Goal: Information Seeking & Learning: Check status

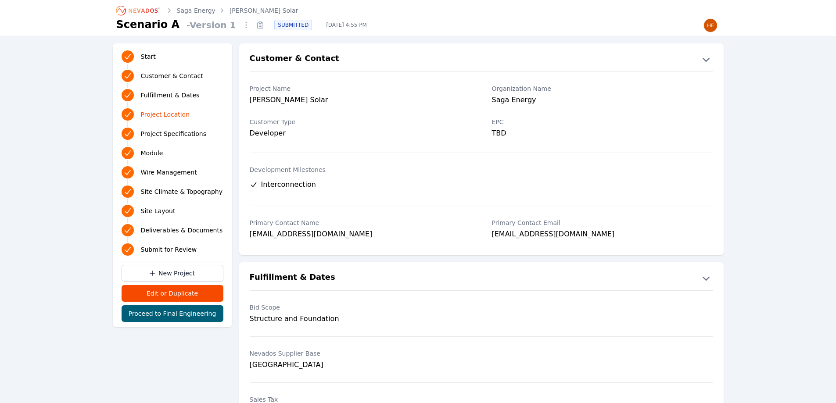
scroll to position [351, 0]
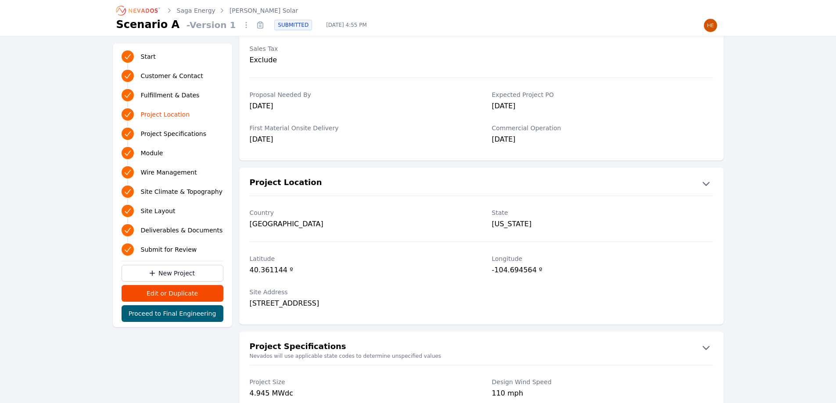
click at [135, 8] on icon "Breadcrumb" at bounding box center [139, 11] width 48 height 14
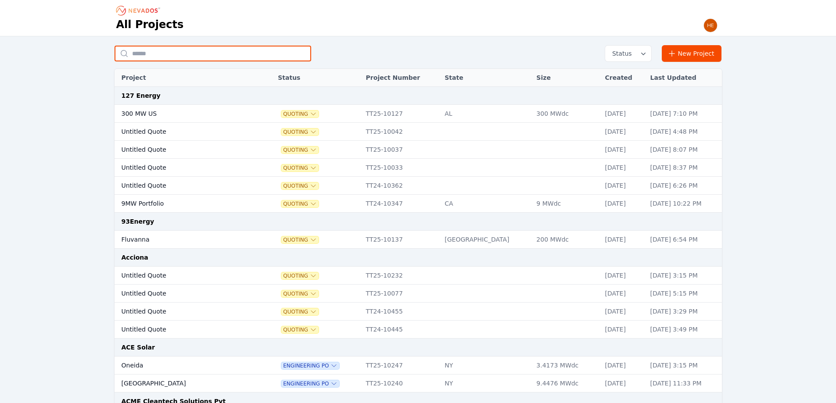
drag, startPoint x: 176, startPoint y: 53, endPoint x: 178, endPoint y: 37, distance: 15.9
click at [176, 53] on input "text" at bounding box center [213, 54] width 197 height 16
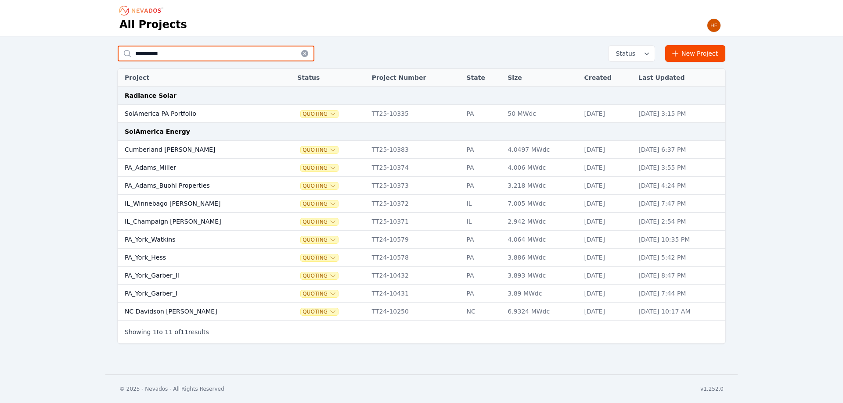
type input "**********"
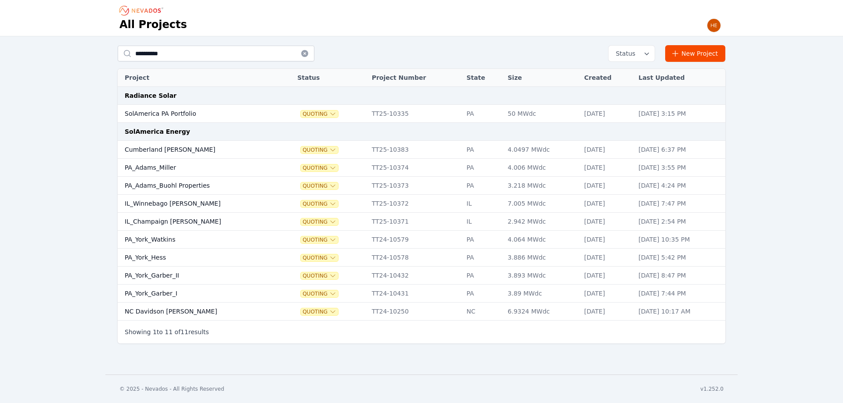
click at [167, 150] on td "Cumberland Myers" at bounding box center [199, 150] width 162 height 18
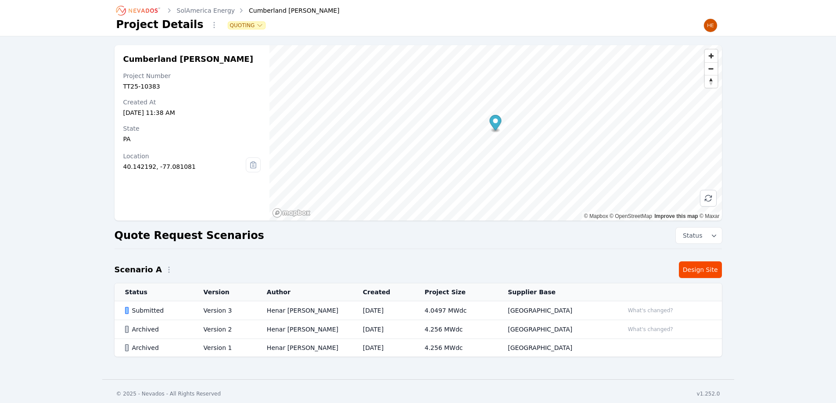
click at [144, 306] on td "Submitted" at bounding box center [154, 310] width 79 height 19
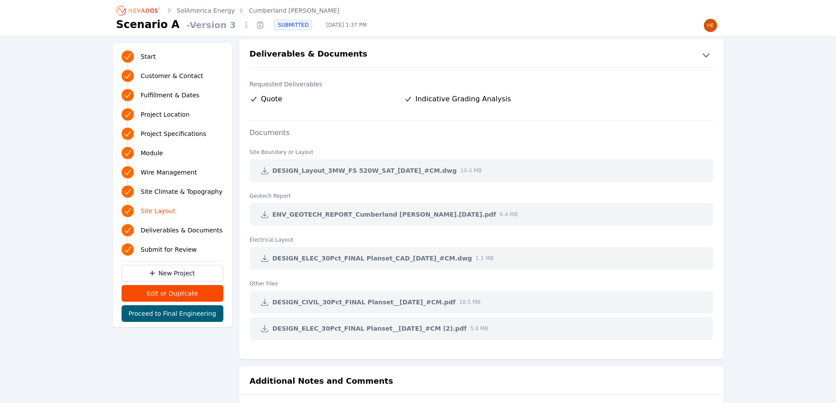
scroll to position [1843, 0]
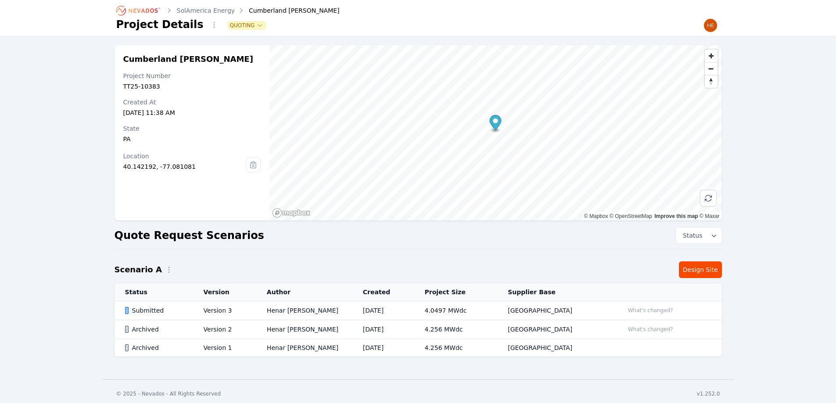
click at [207, 11] on link "SolAmerica Energy" at bounding box center [206, 10] width 58 height 9
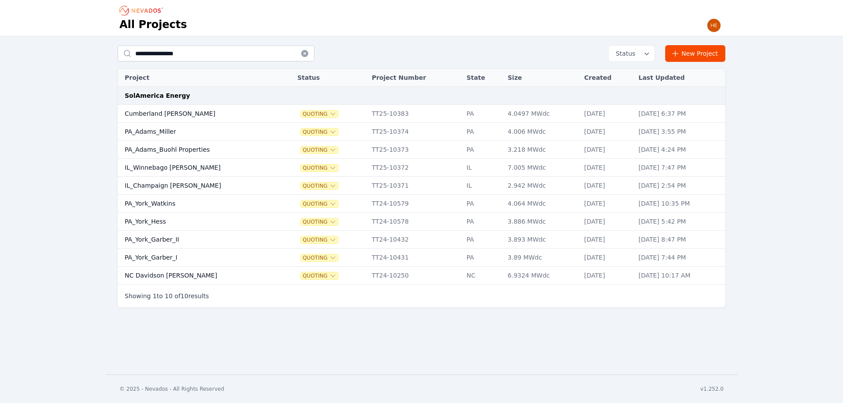
click at [145, 134] on td "PA_Adams_Miller" at bounding box center [199, 132] width 162 height 18
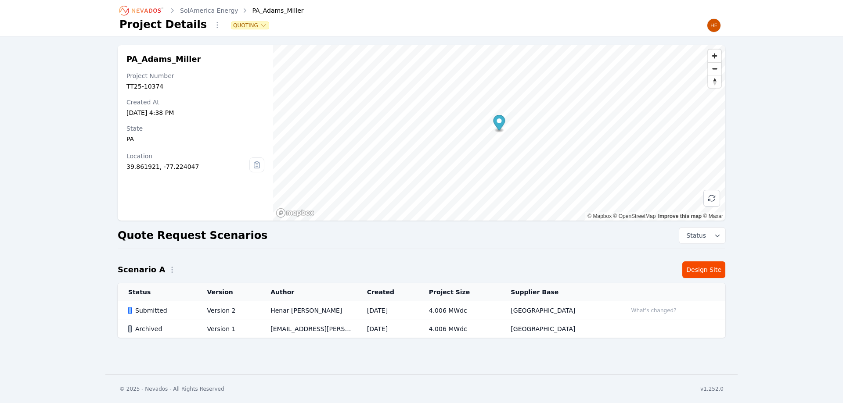
click at [151, 312] on div "Submitted" at bounding box center [160, 310] width 64 height 9
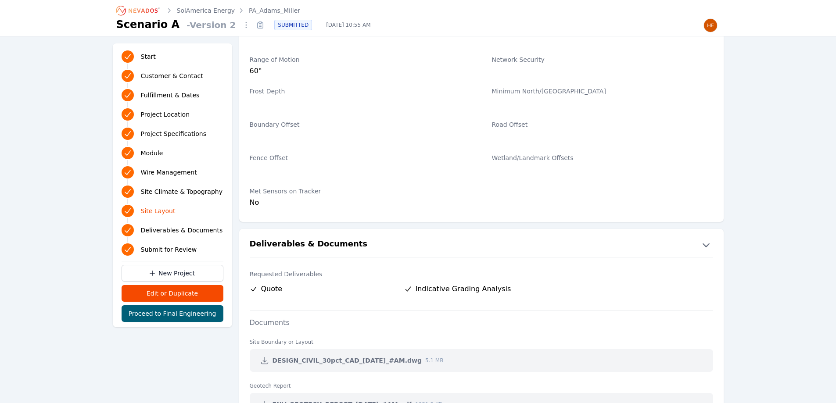
scroll to position [1887, 0]
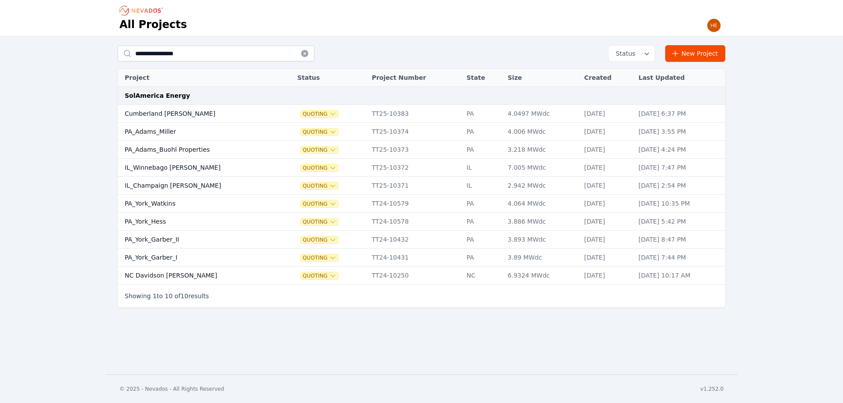
click at [165, 145] on td "PA_Adams_Buohl Properties" at bounding box center [199, 150] width 162 height 18
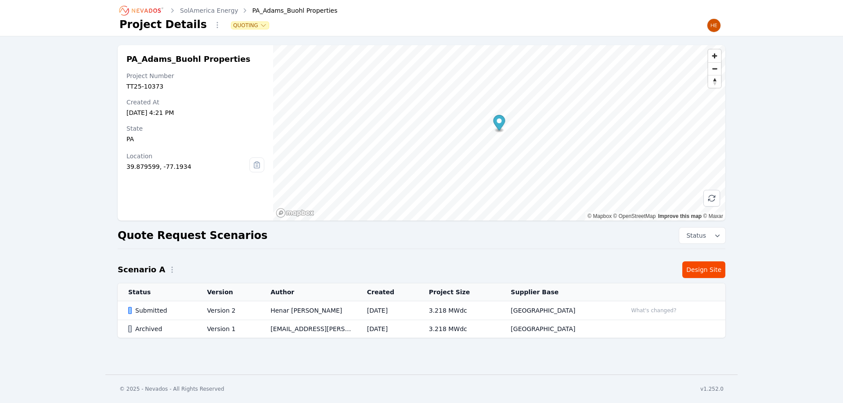
click at [156, 310] on div "Submitted" at bounding box center [160, 310] width 64 height 9
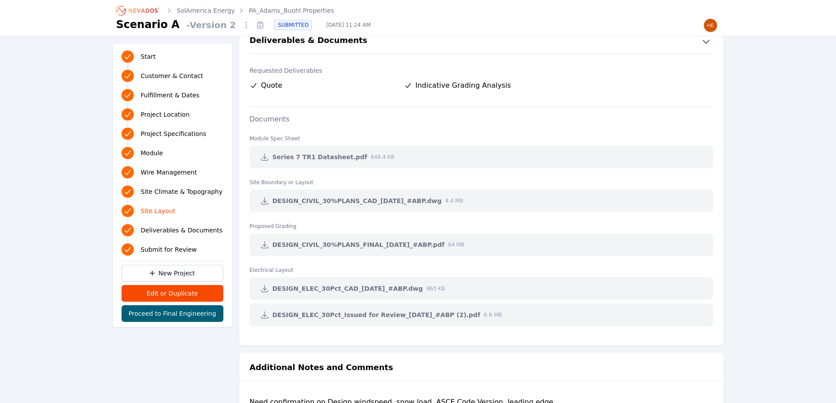
scroll to position [1711, 0]
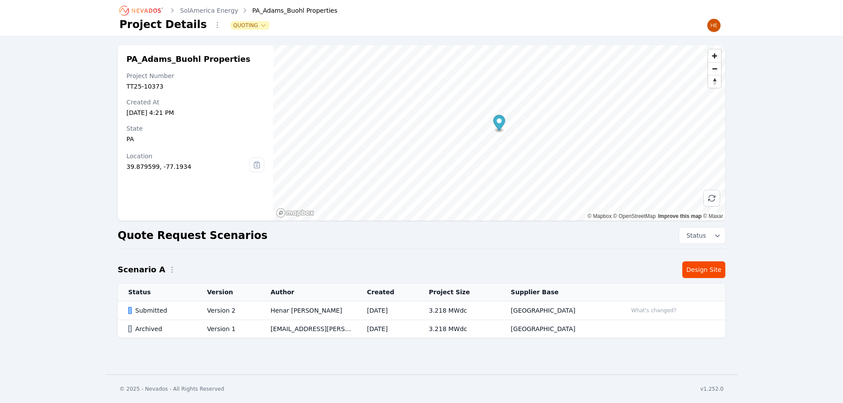
click at [212, 11] on link "SolAmerica Energy" at bounding box center [209, 10] width 58 height 9
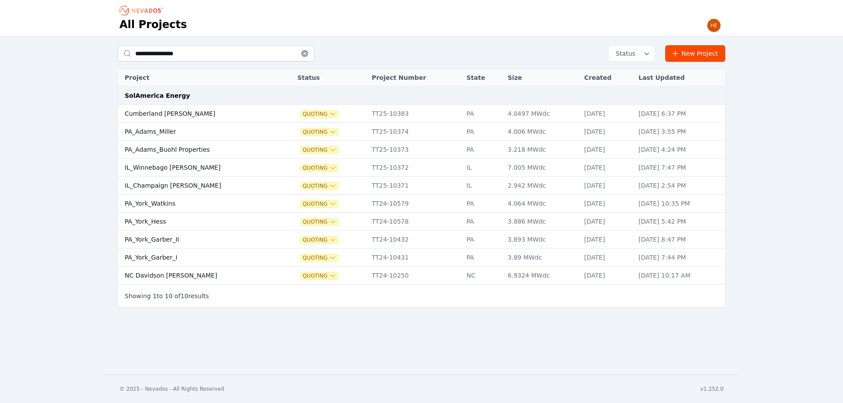
click at [155, 130] on td "PA_Adams_Miller" at bounding box center [199, 132] width 162 height 18
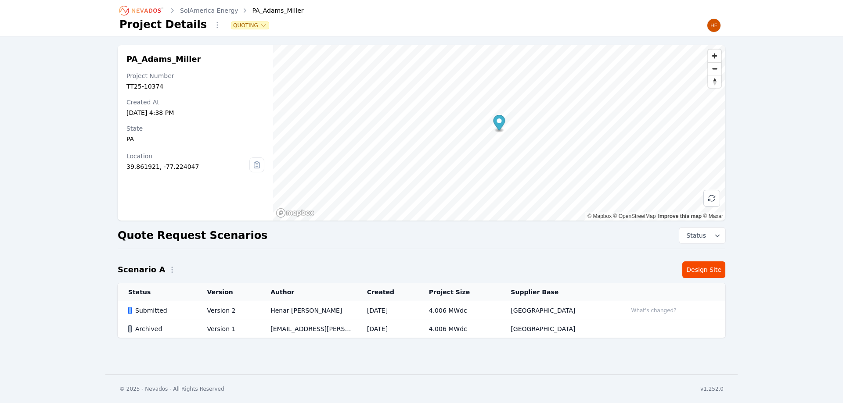
click at [140, 305] on td "Submitted" at bounding box center [157, 310] width 79 height 19
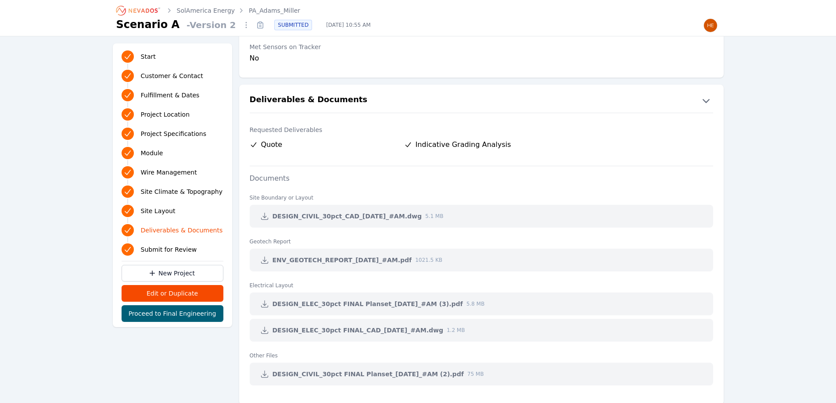
scroll to position [1843, 0]
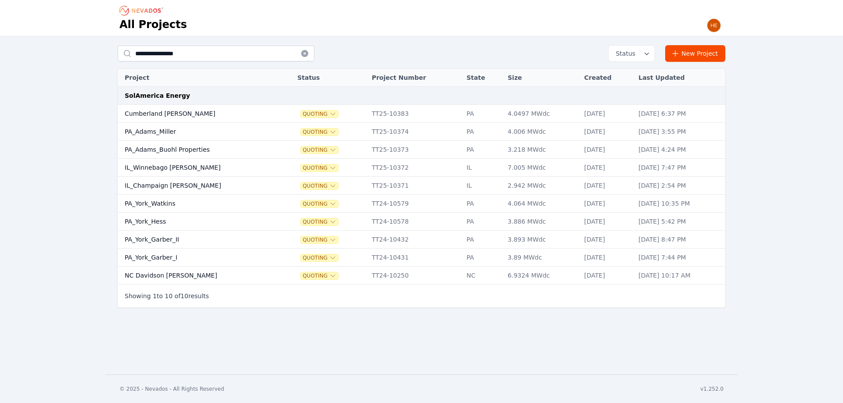
click at [179, 166] on td "IL_Winnebago Mommsen" at bounding box center [199, 168] width 162 height 18
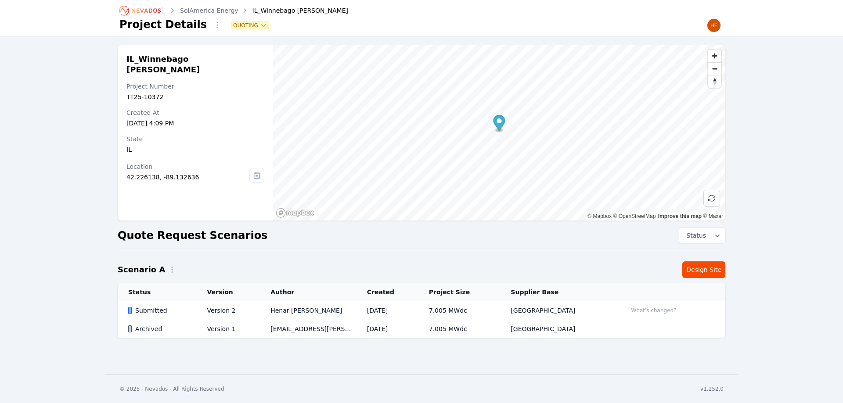
click at [143, 310] on div "Submitted" at bounding box center [160, 310] width 64 height 9
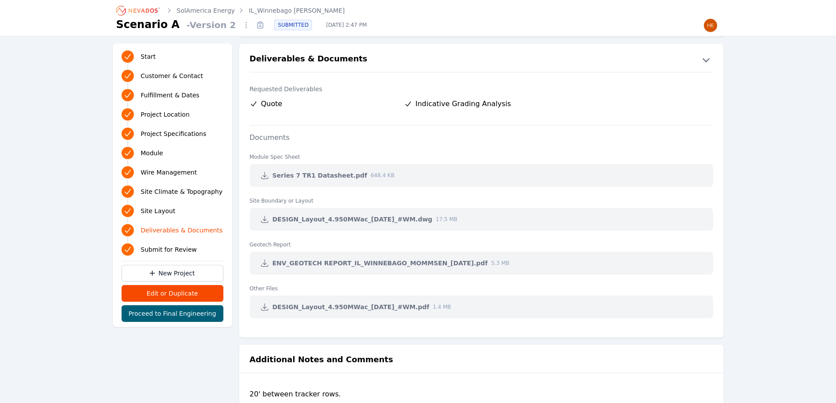
scroll to position [1755, 0]
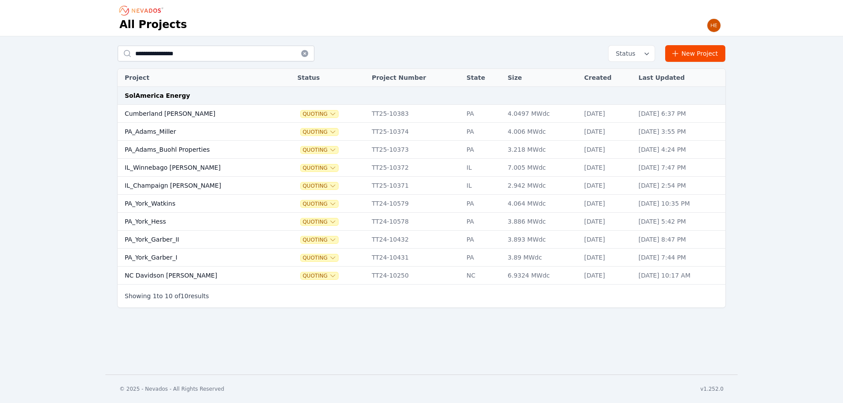
click at [170, 183] on td "IL_Champaign Sinclair" at bounding box center [199, 186] width 162 height 18
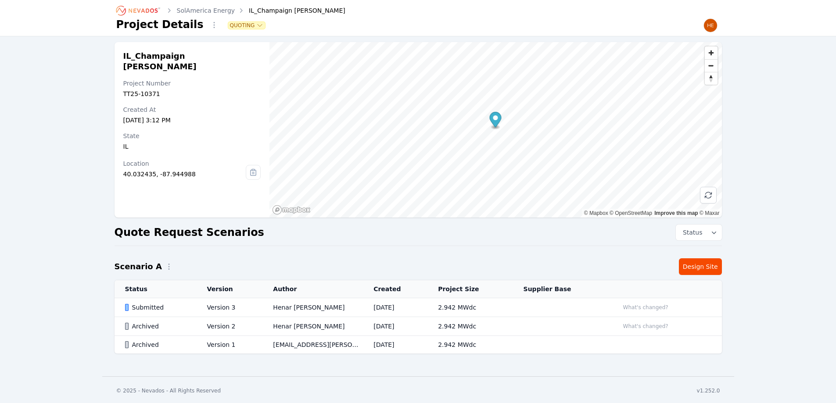
scroll to position [5, 0]
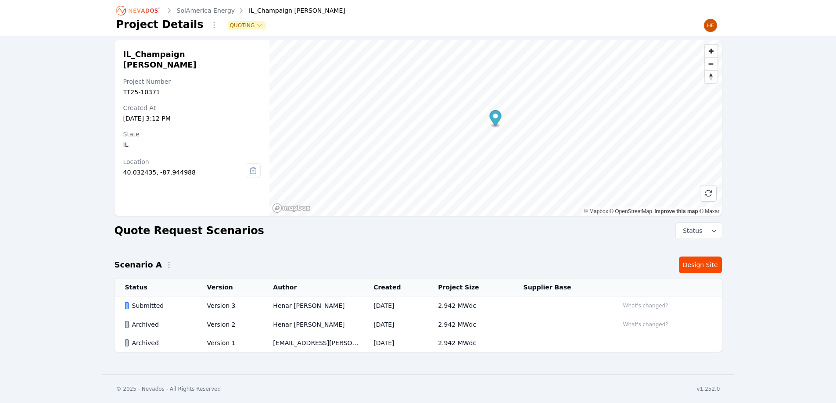
click at [152, 305] on div "Submitted" at bounding box center [158, 305] width 67 height 9
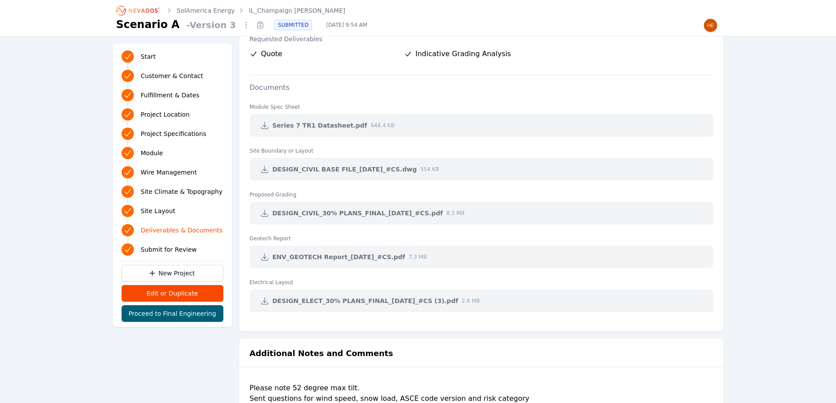
scroll to position [1887, 0]
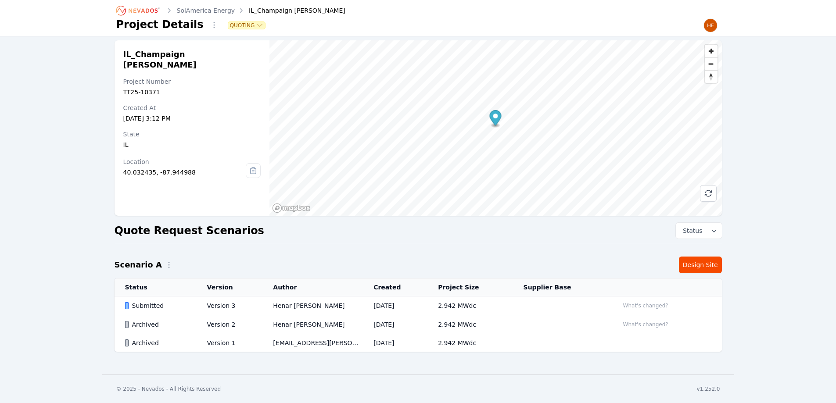
scroll to position [5, 0]
click at [209, 4] on ol "SolAmerica Energy IL_Champaign Sinclair" at bounding box center [230, 11] width 229 height 14
click at [207, 10] on link "SolAmerica Energy" at bounding box center [206, 10] width 58 height 9
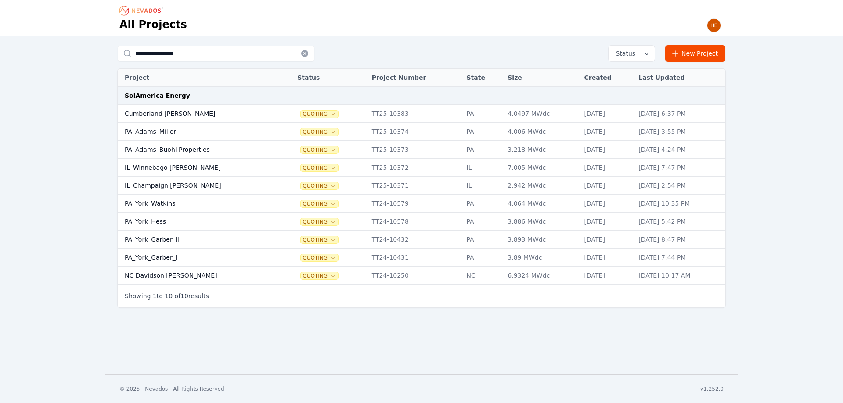
click at [149, 221] on td "PA_York_Hess" at bounding box center [199, 222] width 162 height 18
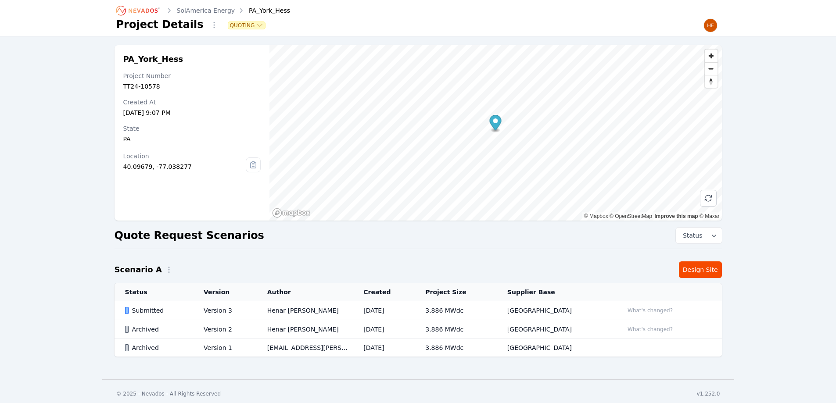
scroll to position [5, 0]
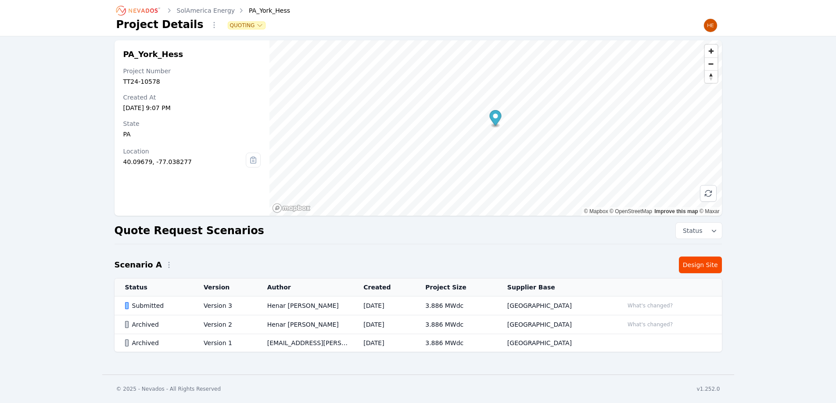
click at [149, 305] on div "Submitted" at bounding box center [157, 305] width 64 height 9
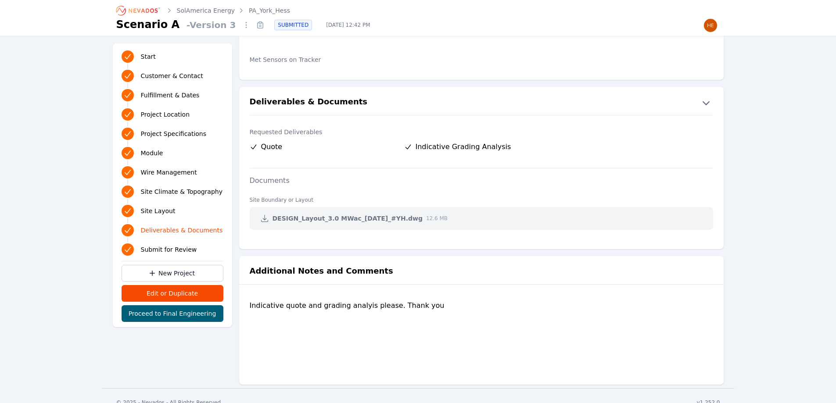
scroll to position [1681, 0]
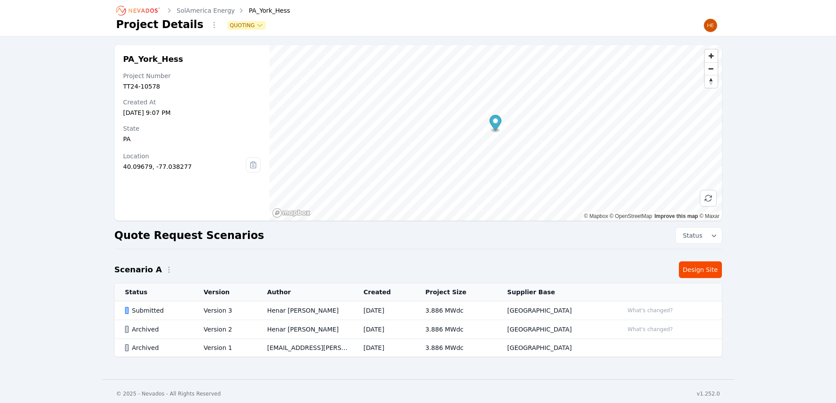
scroll to position [5, 0]
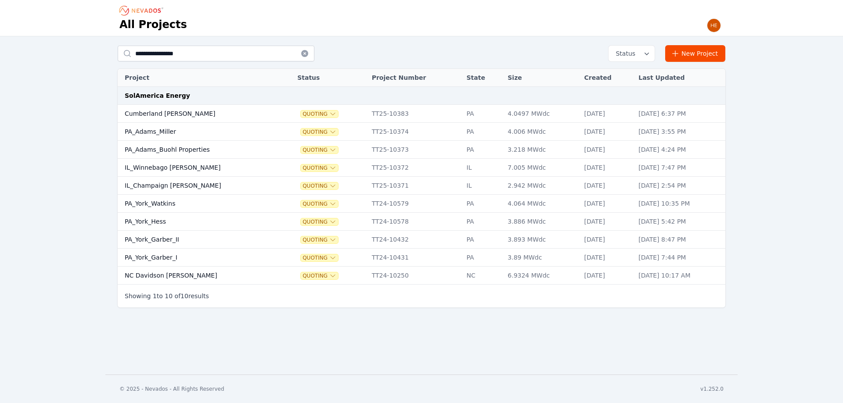
click at [155, 241] on td "PA_York_Garber_II" at bounding box center [199, 240] width 162 height 18
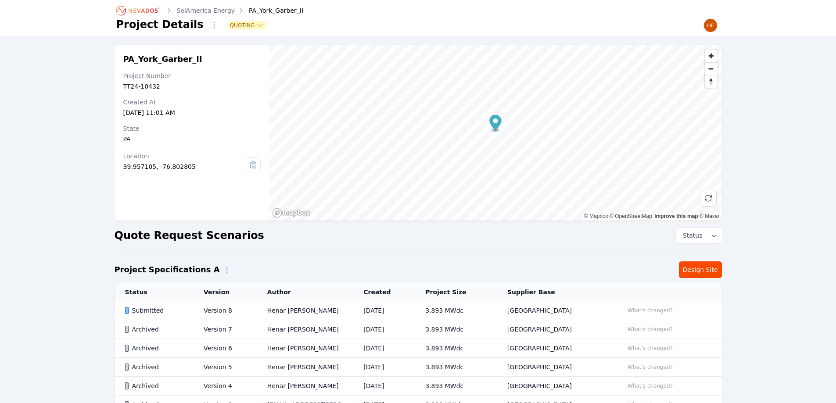
click at [135, 312] on div "Submitted" at bounding box center [157, 310] width 64 height 9
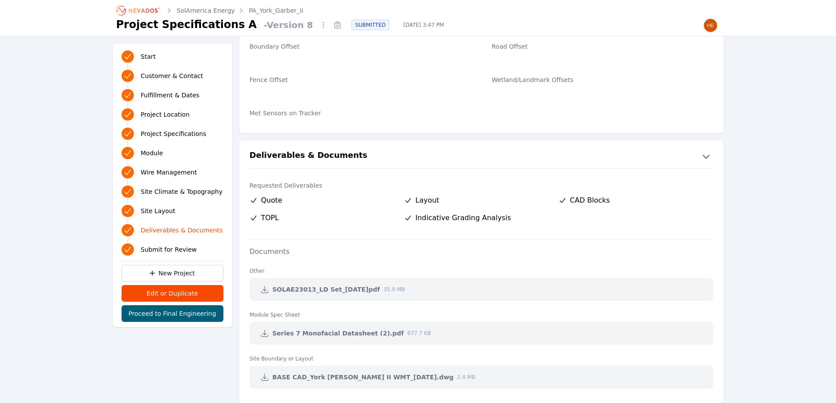
scroll to position [1711, 0]
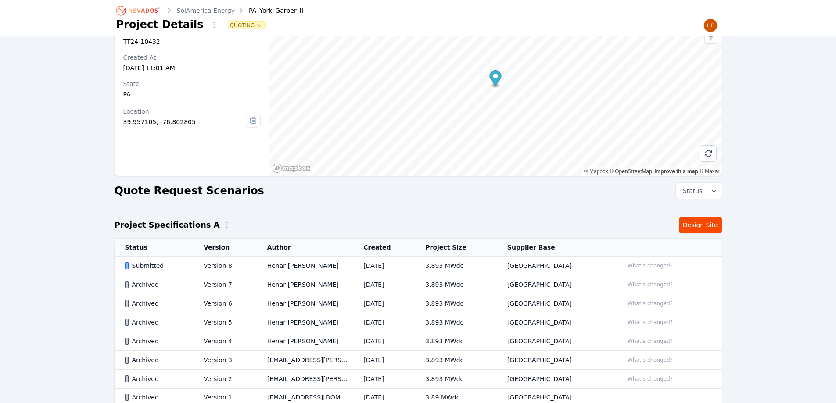
scroll to position [99, 0]
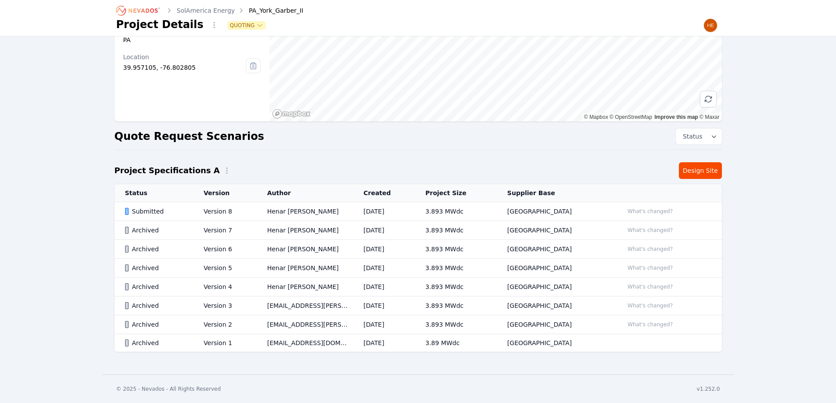
click at [200, 8] on link "SolAmerica Energy" at bounding box center [206, 10] width 58 height 9
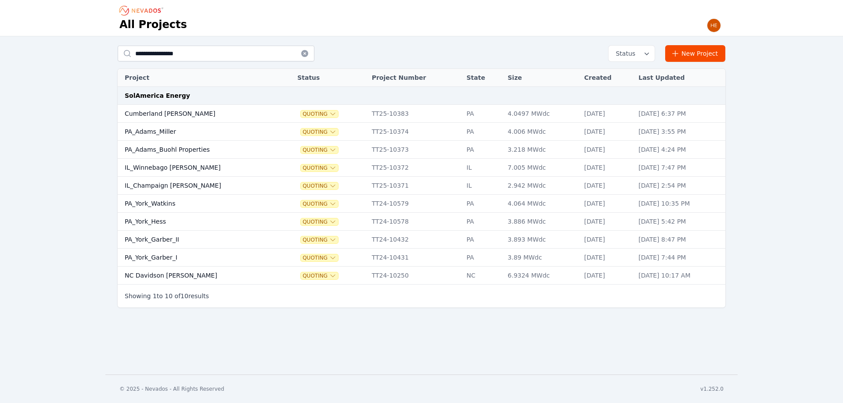
click at [158, 256] on td "PA_York_Garber_I" at bounding box center [199, 258] width 162 height 18
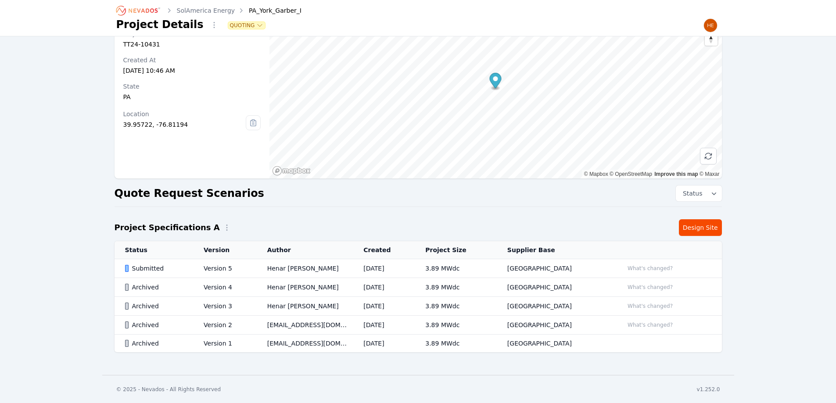
scroll to position [43, 0]
click at [144, 268] on div "Submitted" at bounding box center [157, 268] width 64 height 9
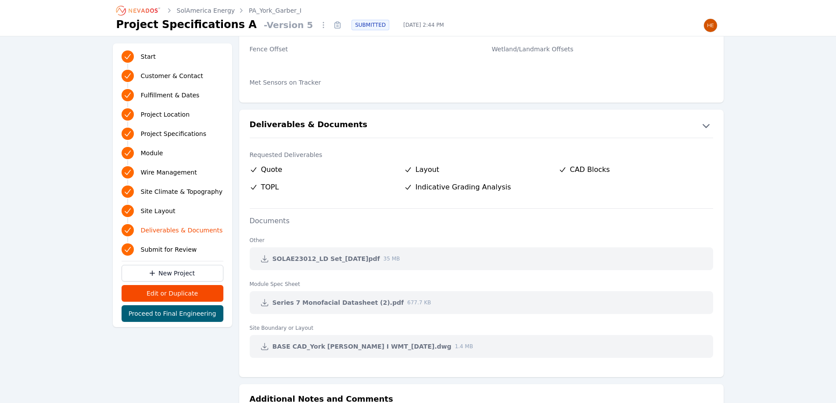
scroll to position [1755, 0]
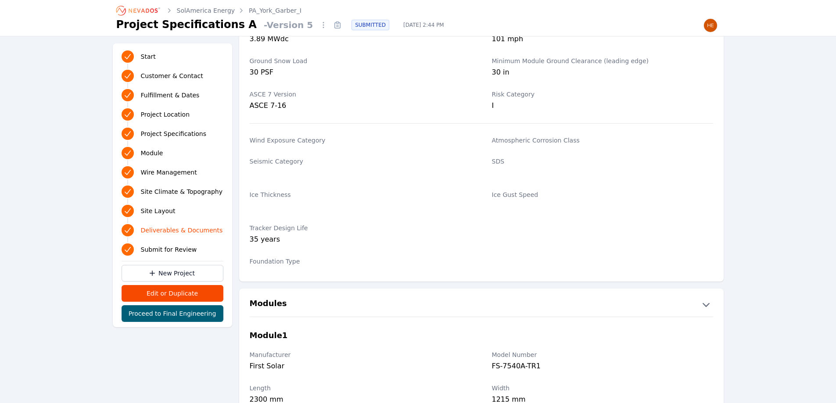
scroll to position [43, 0]
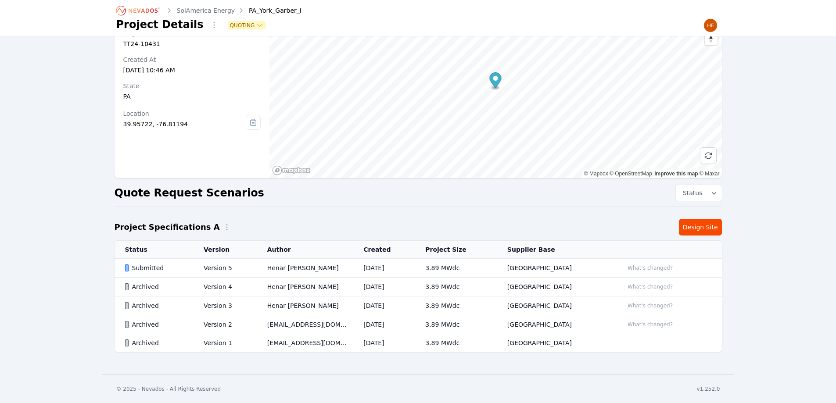
click at [190, 10] on link "SolAmerica Energy" at bounding box center [206, 10] width 58 height 9
